Goal: Information Seeking & Learning: Learn about a topic

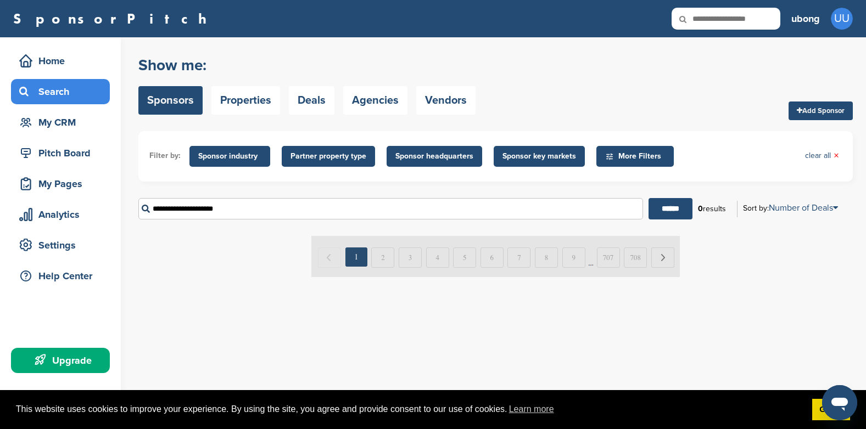
click at [547, 154] on span "Sponsor key markets" at bounding box center [539, 156] width 74 height 12
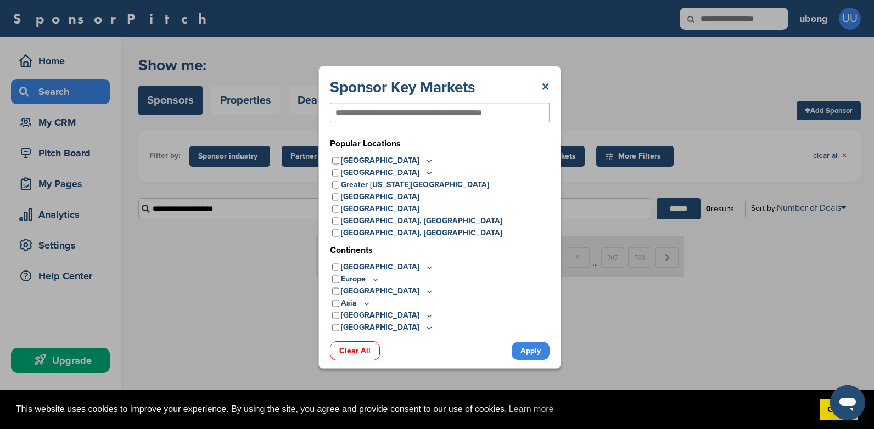
click at [394, 108] on input "text" at bounding box center [421, 113] width 173 height 10
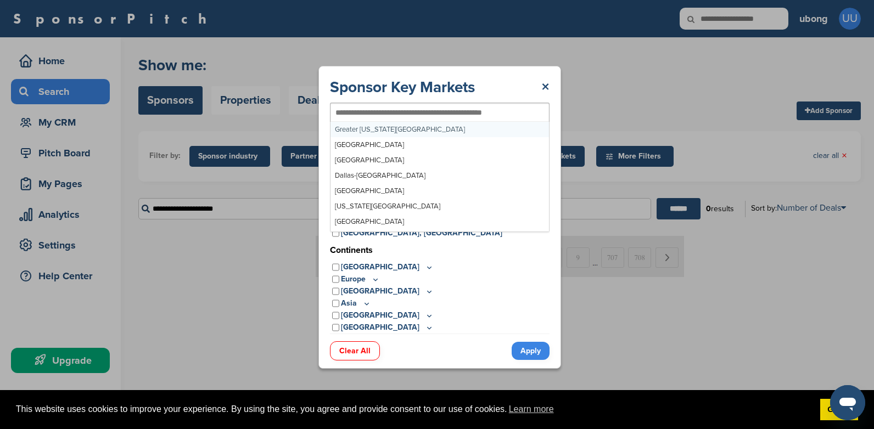
click at [509, 107] on div at bounding box center [440, 113] width 220 height 20
click at [500, 113] on input "text" at bounding box center [421, 113] width 173 height 10
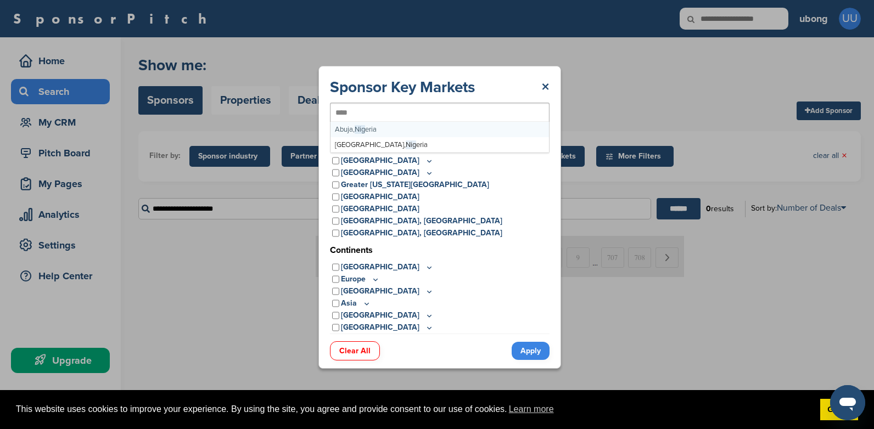
type input "*****"
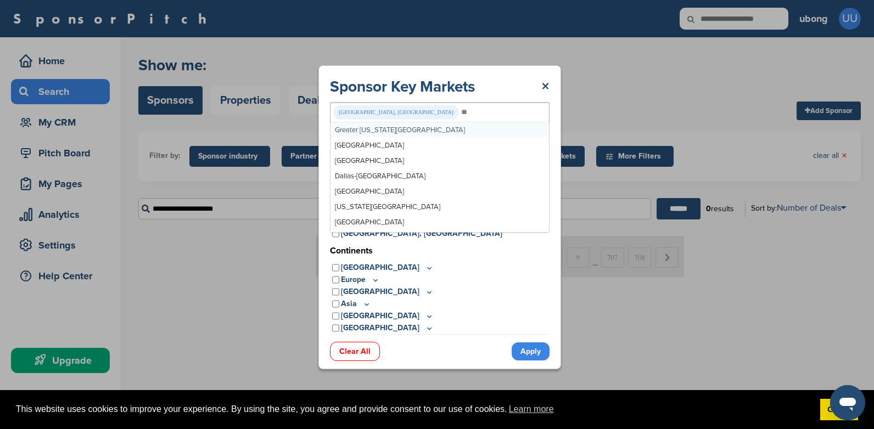
type input "***"
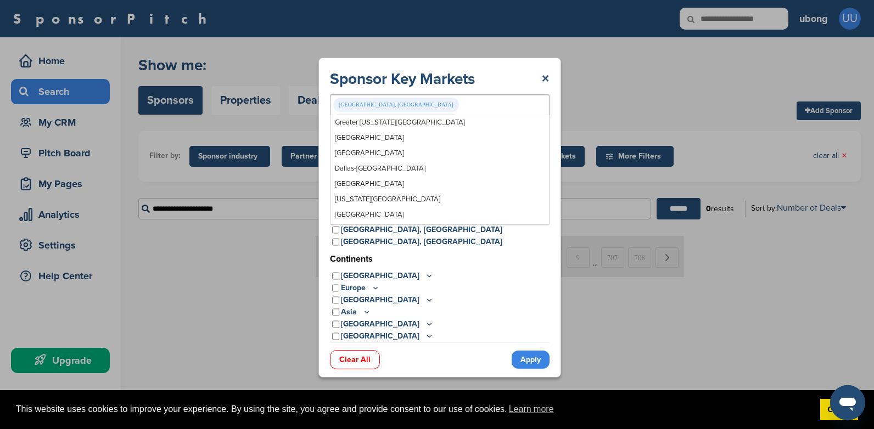
scroll to position [305, 0]
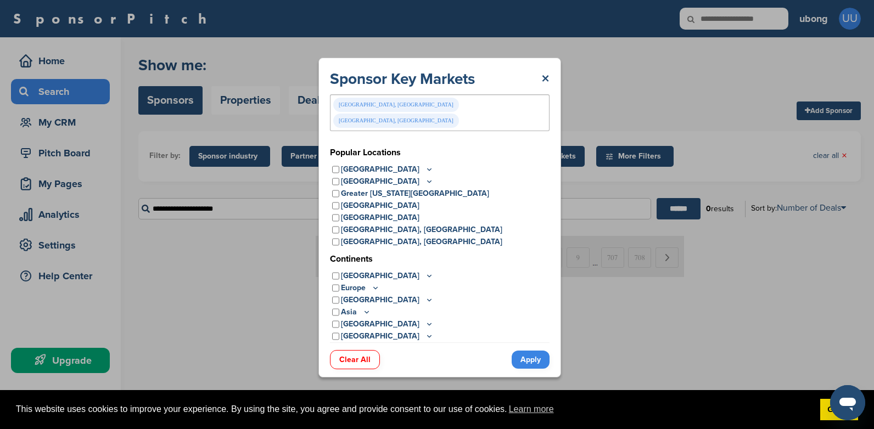
click at [539, 351] on link "Apply" at bounding box center [531, 360] width 38 height 18
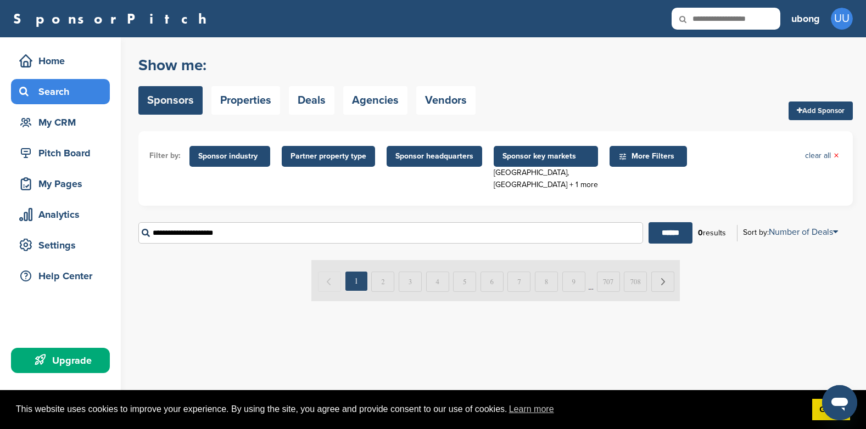
click at [248, 154] on span "Sponsor industry" at bounding box center [229, 156] width 63 height 12
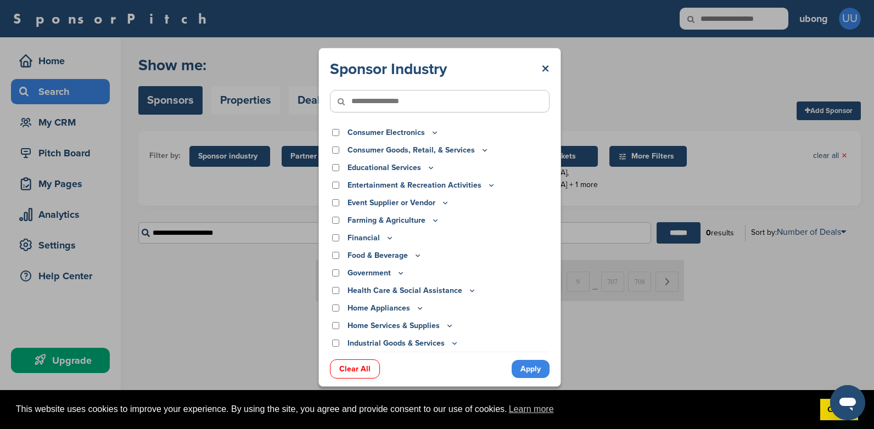
scroll to position [0, 0]
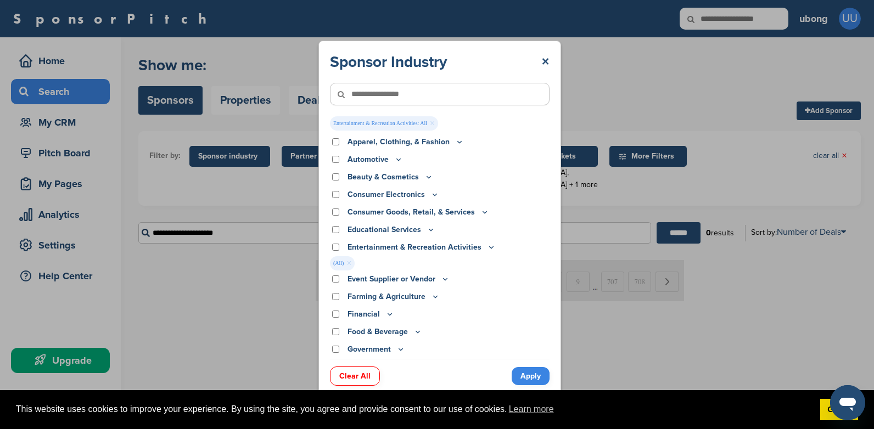
click at [524, 373] on link "Apply" at bounding box center [531, 376] width 38 height 18
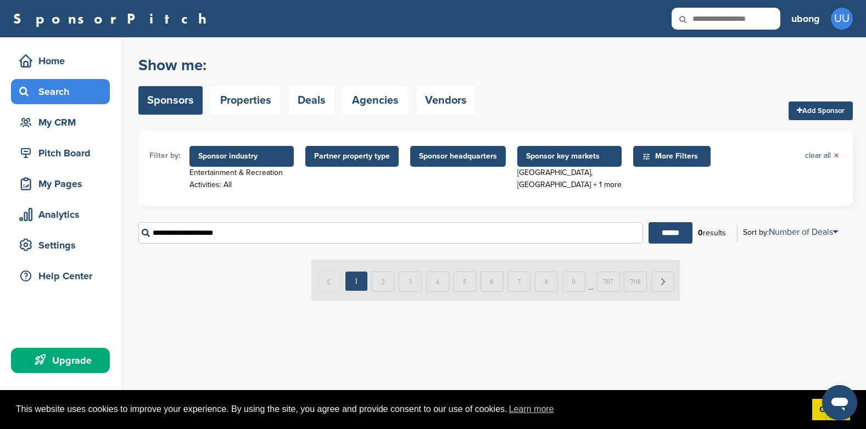
click at [466, 156] on span "Sponsor headquarters" at bounding box center [458, 156] width 78 height 12
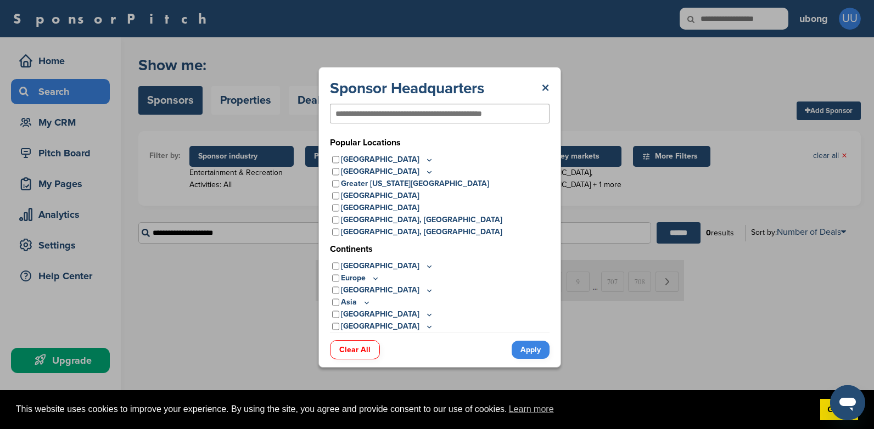
click at [444, 117] on input "text" at bounding box center [421, 114] width 173 height 10
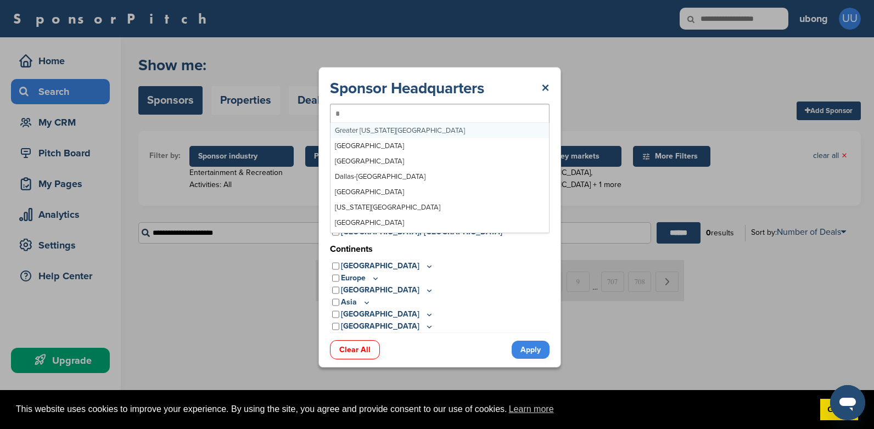
type input "**"
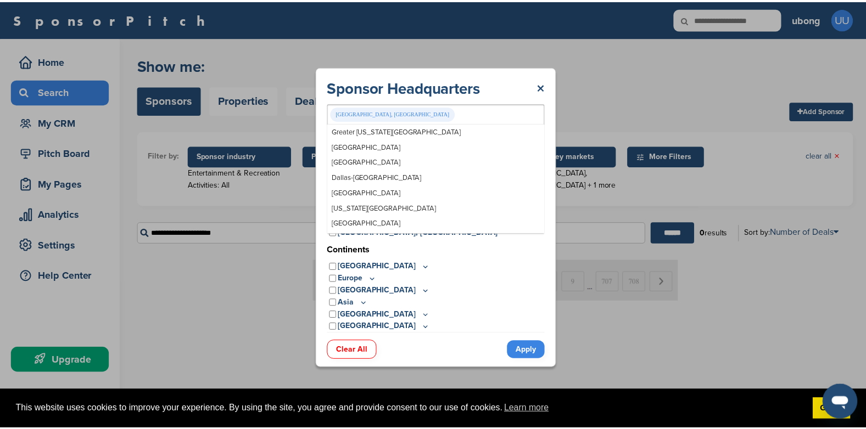
scroll to position [7376, 0]
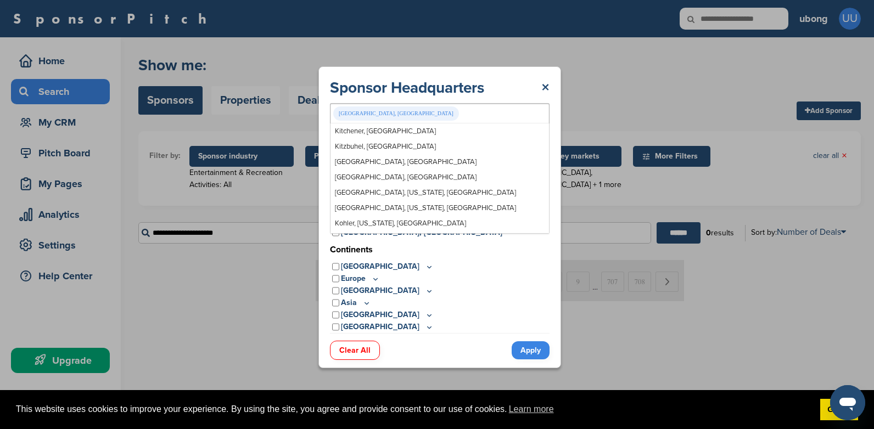
click at [527, 349] on link "Apply" at bounding box center [531, 350] width 38 height 18
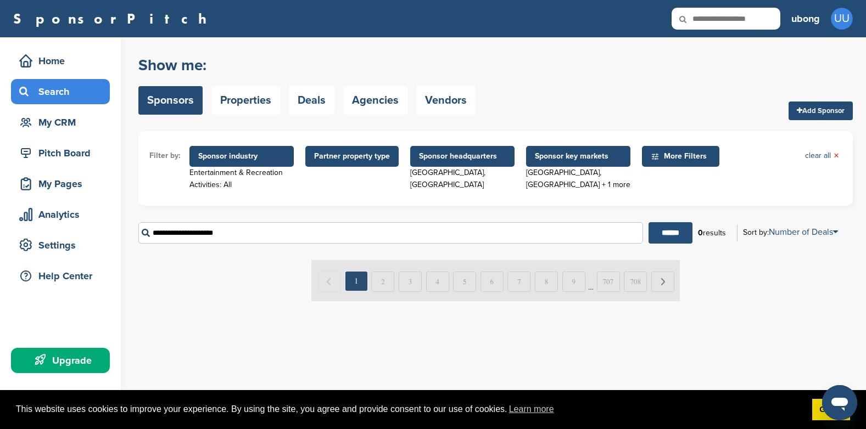
click at [670, 234] on input "******" at bounding box center [670, 232] width 44 height 21
click at [180, 98] on link "Sponsors" at bounding box center [170, 100] width 64 height 29
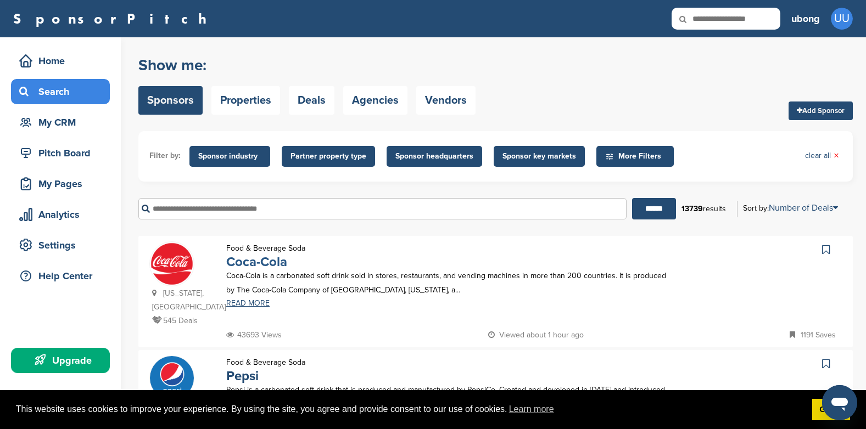
click at [257, 265] on link "Coca-Cola" at bounding box center [256, 262] width 61 height 16
click at [262, 266] on link "Coca-Cola" at bounding box center [256, 262] width 61 height 16
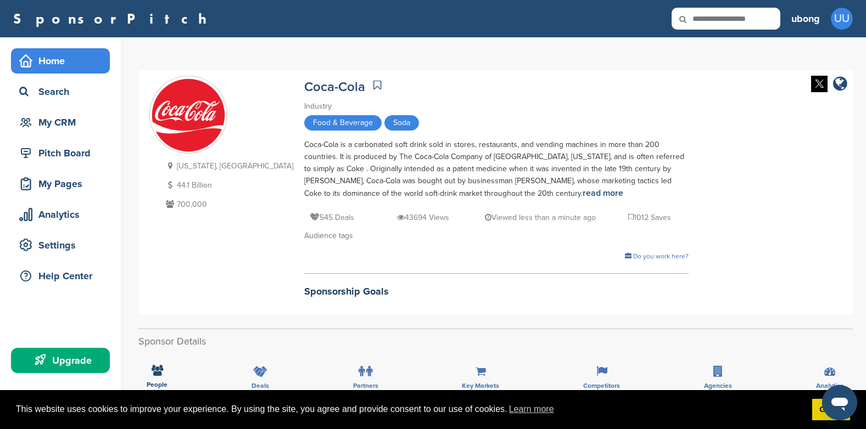
click at [80, 64] on div "Home" at bounding box center [62, 61] width 93 height 20
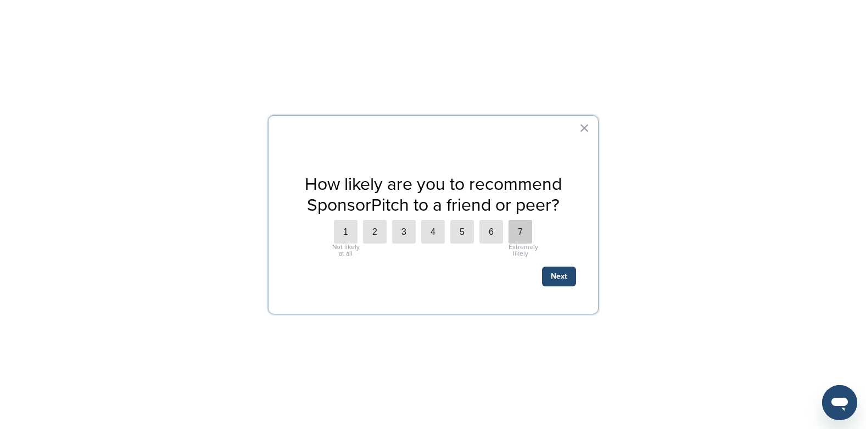
click at [525, 233] on label "7" at bounding box center [520, 232] width 24 height 24
click at [564, 272] on button "Next" at bounding box center [559, 277] width 34 height 20
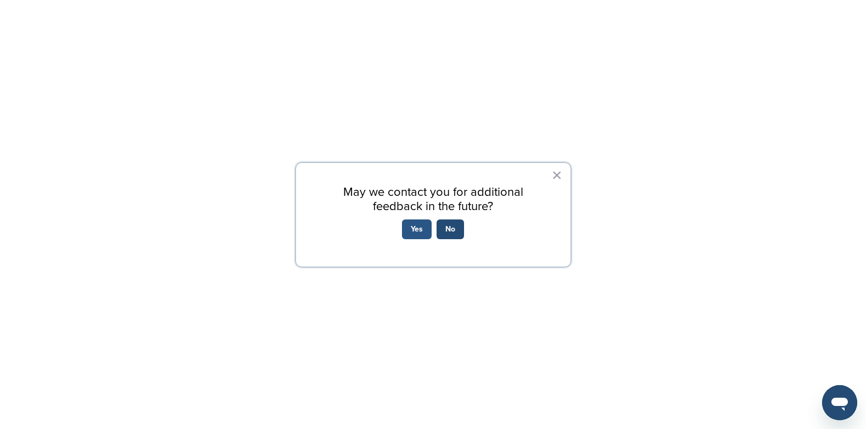
click at [424, 231] on button "Yes" at bounding box center [417, 230] width 30 height 20
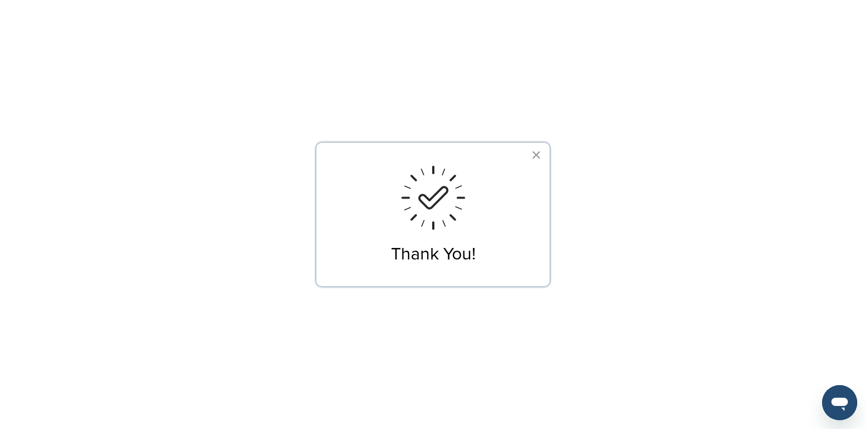
click at [534, 152] on button "×" at bounding box center [536, 155] width 10 height 18
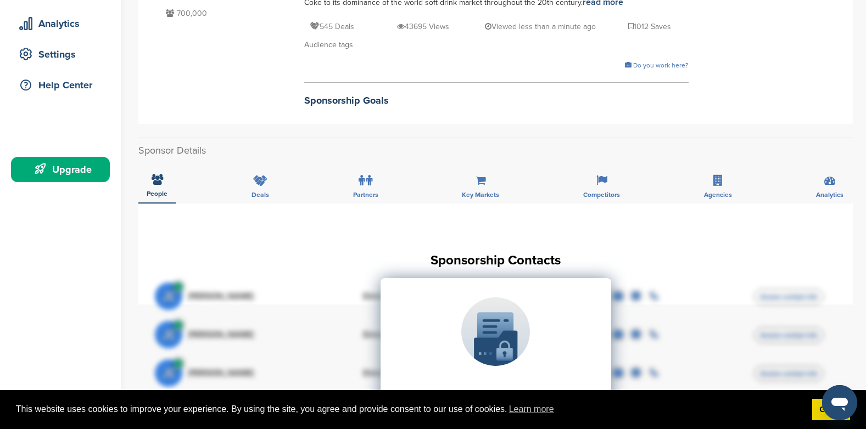
scroll to position [110, 0]
